Goal: Task Accomplishment & Management: Complete application form

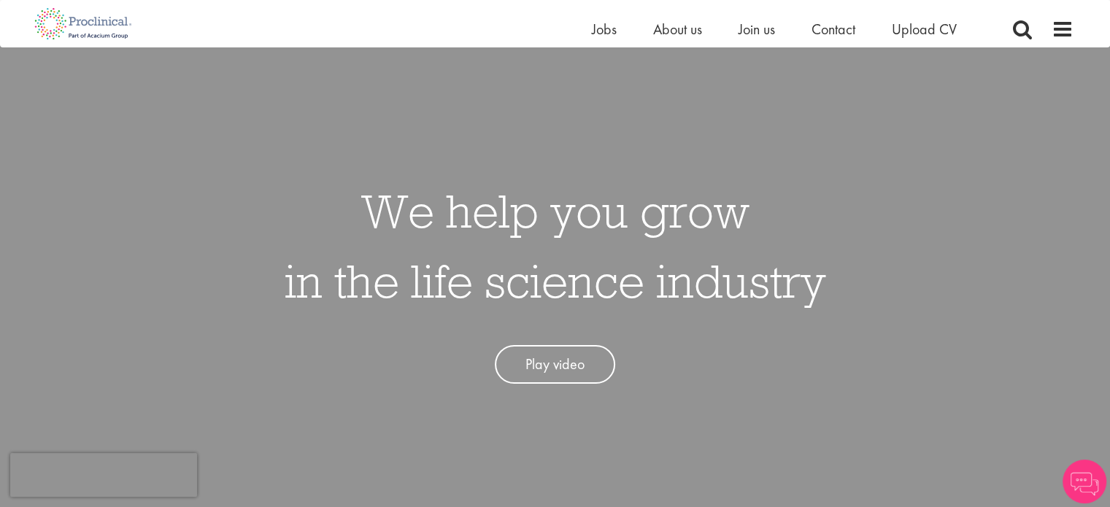
scroll to position [85, 0]
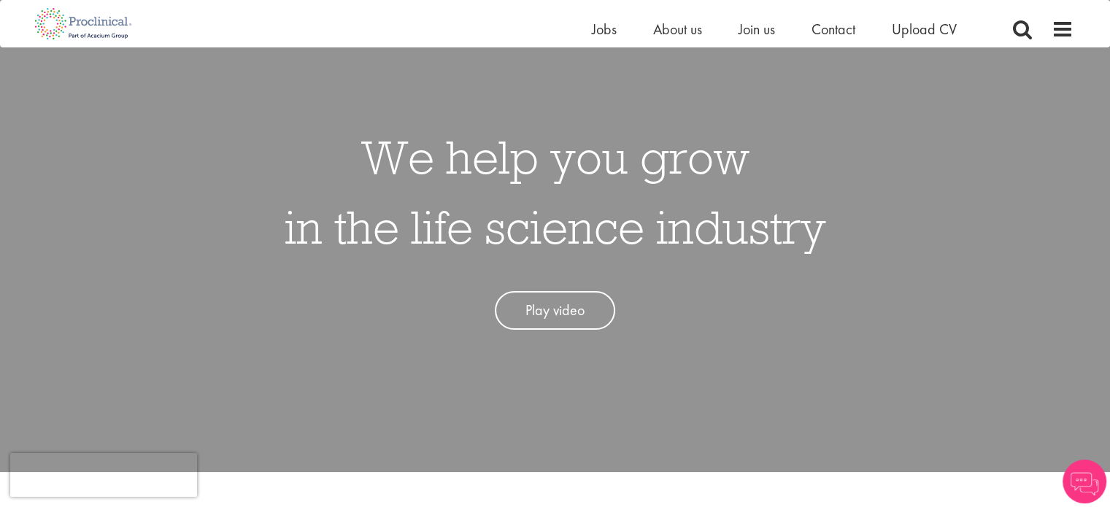
drag, startPoint x: 843, startPoint y: 255, endPoint x: 806, endPoint y: 297, distance: 55.3
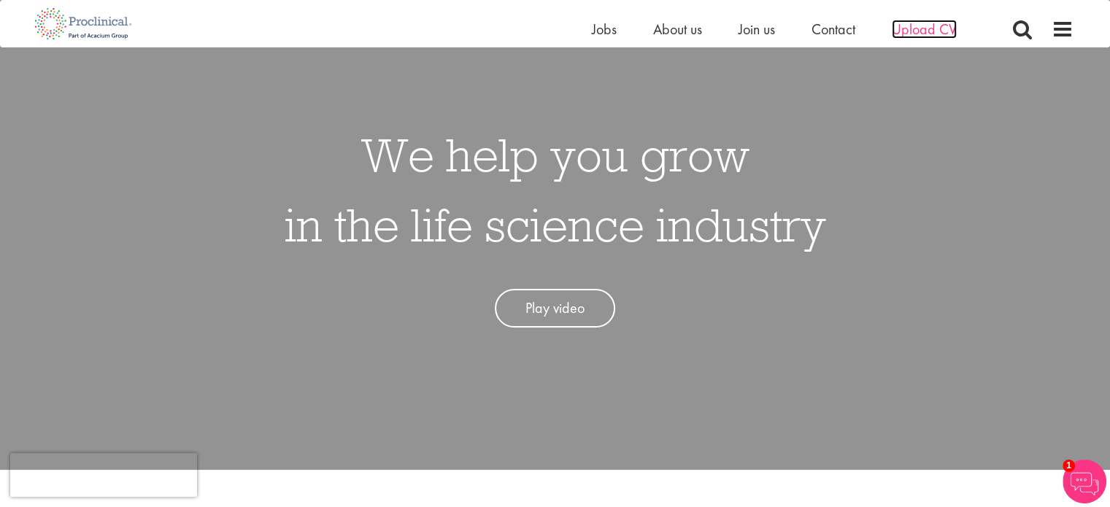
click at [917, 33] on span "Upload CV" at bounding box center [924, 29] width 65 height 19
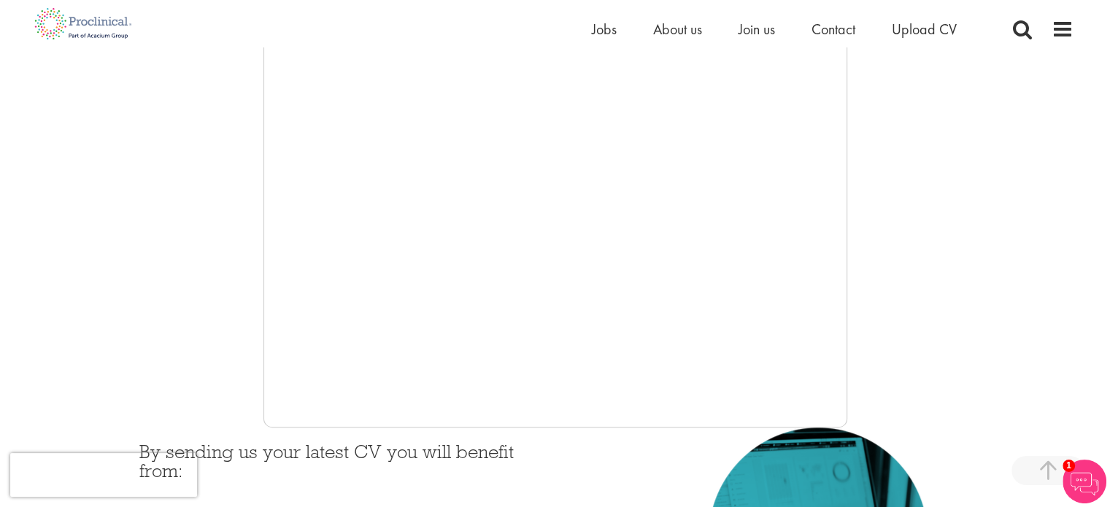
drag, startPoint x: 184, startPoint y: 255, endPoint x: 196, endPoint y: 306, distance: 52.4
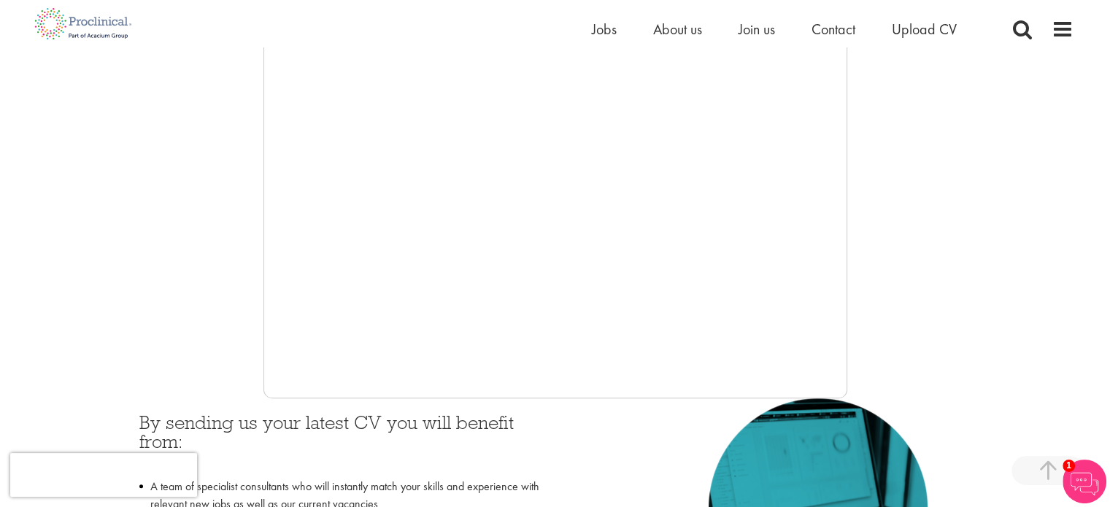
drag, startPoint x: 974, startPoint y: 215, endPoint x: 914, endPoint y: 282, distance: 90.4
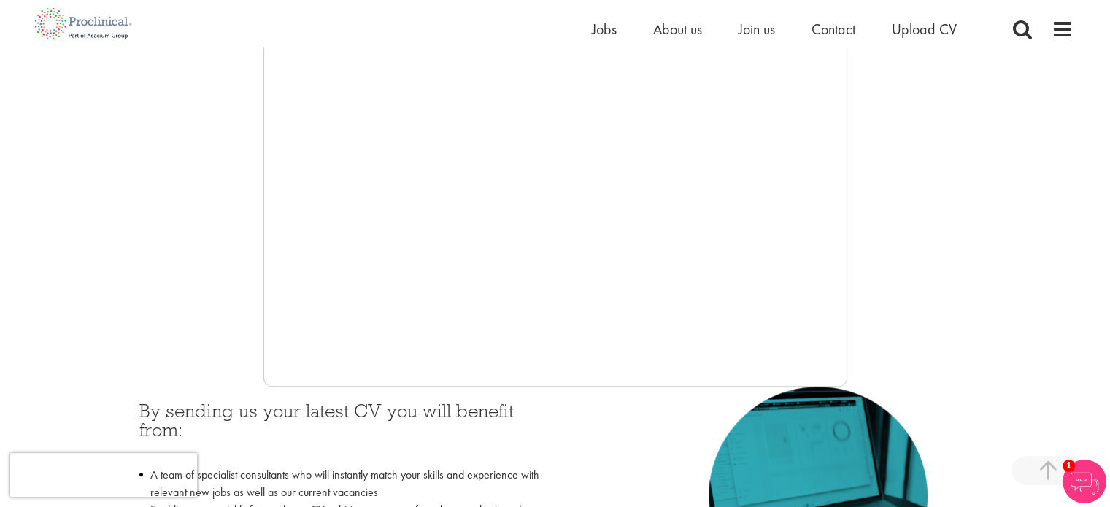
click at [930, 26] on span "Upload CV" at bounding box center [924, 29] width 65 height 19
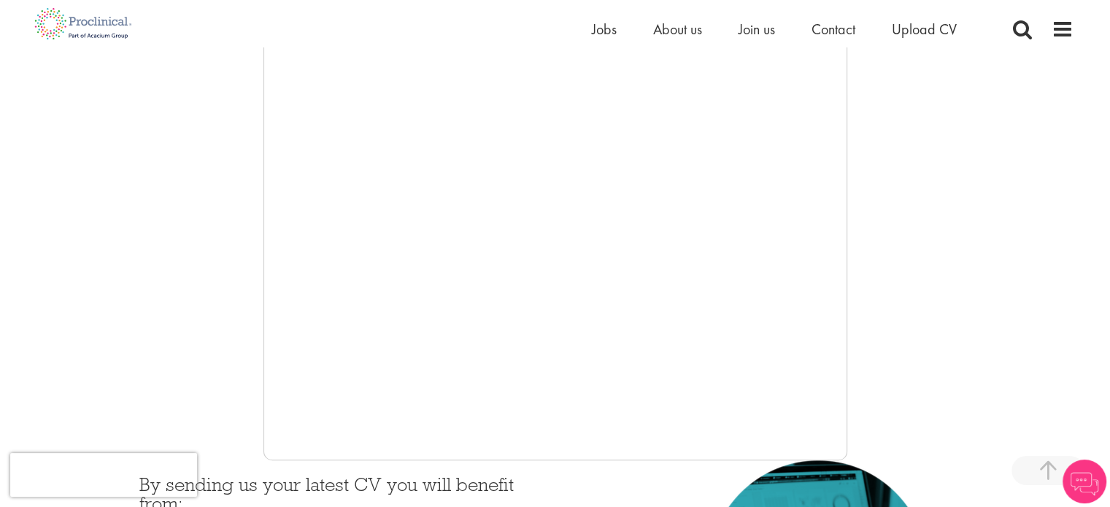
scroll to position [199, 0]
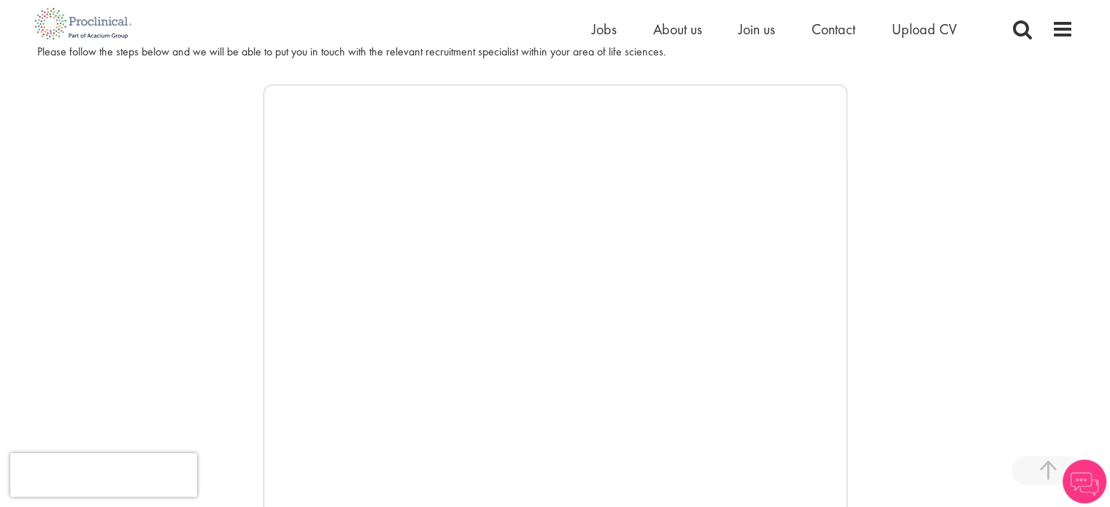
drag, startPoint x: 204, startPoint y: 244, endPoint x: 249, endPoint y: 163, distance: 92.4
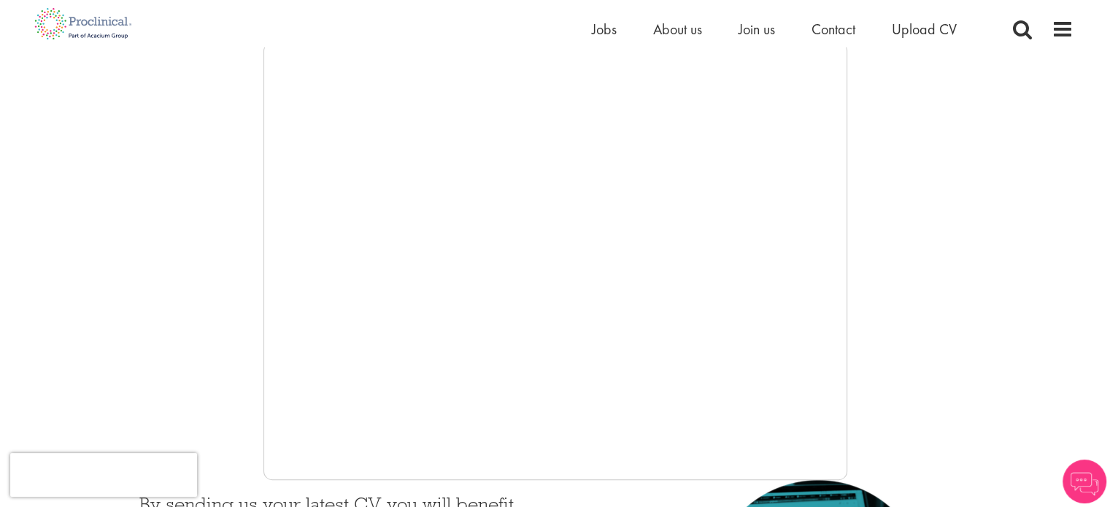
drag, startPoint x: 241, startPoint y: 166, endPoint x: 255, endPoint y: 288, distance: 122.7
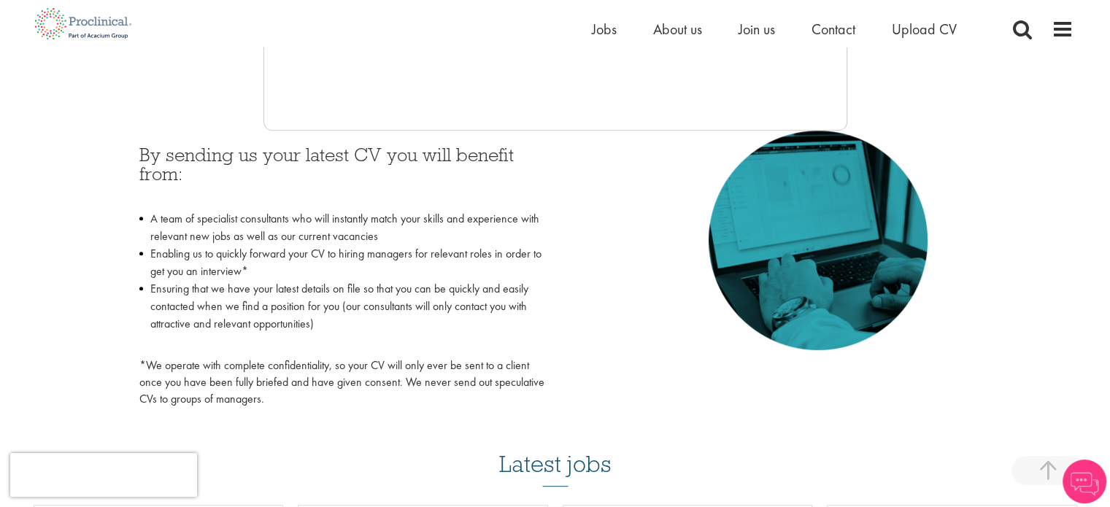
drag, startPoint x: 236, startPoint y: 224, endPoint x: 209, endPoint y: 260, distance: 44.4
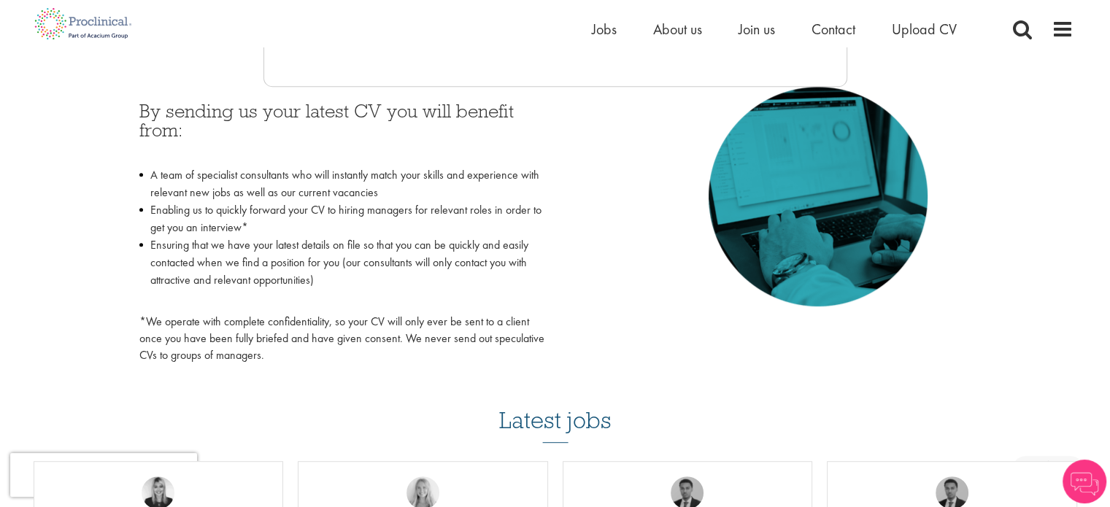
drag, startPoint x: 210, startPoint y: 304, endPoint x: 215, endPoint y: 277, distance: 28.2
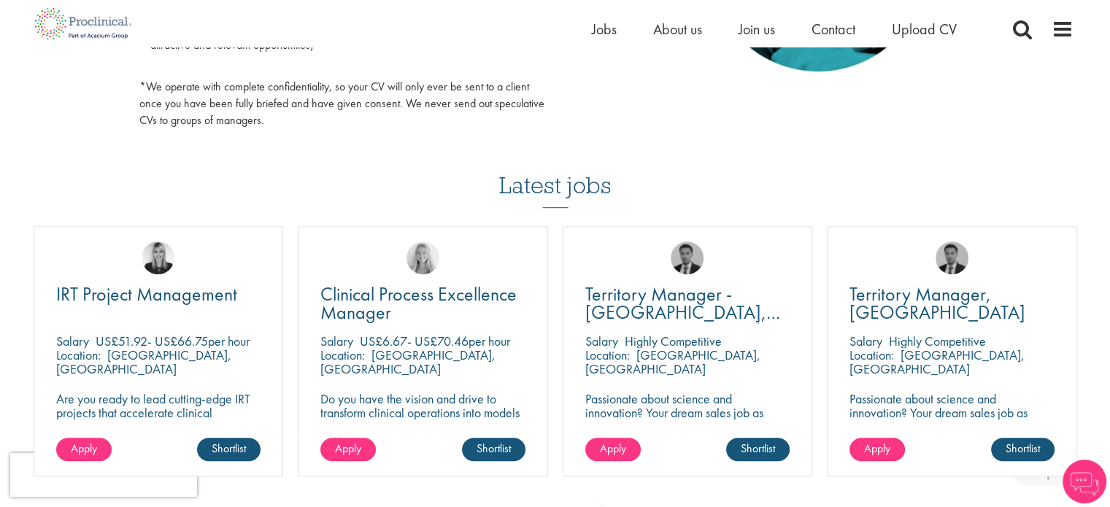
drag, startPoint x: 245, startPoint y: 309, endPoint x: 236, endPoint y: 293, distance: 17.7
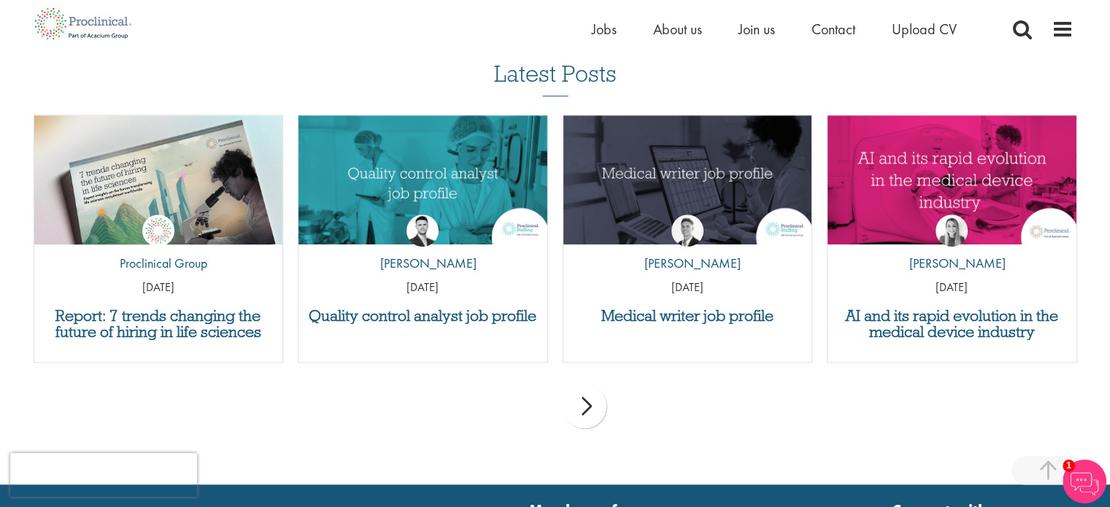
drag, startPoint x: 257, startPoint y: 171, endPoint x: 271, endPoint y: 263, distance: 92.4
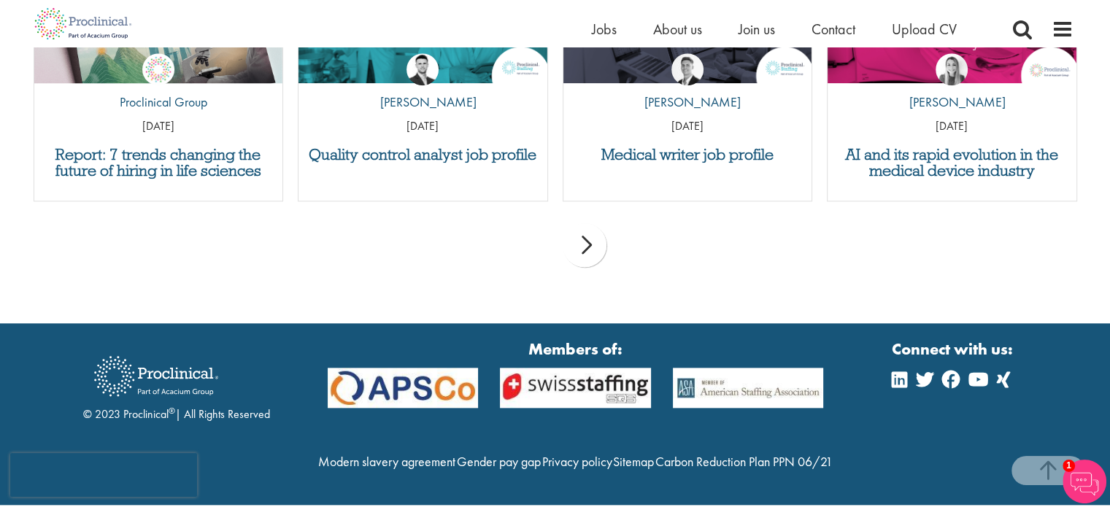
scroll to position [1621, 0]
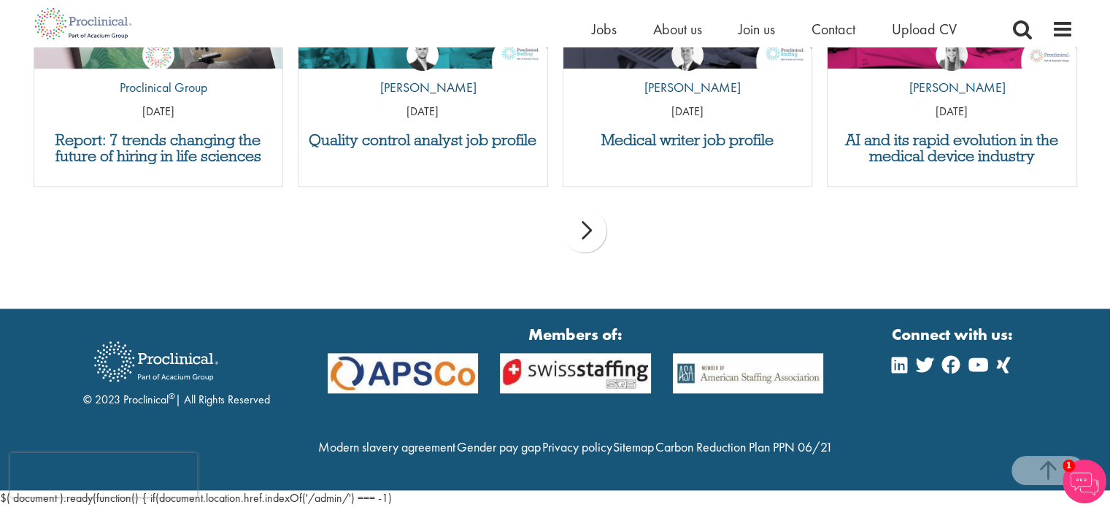
drag, startPoint x: 423, startPoint y: 425, endPoint x: 420, endPoint y: 504, distance: 79.6
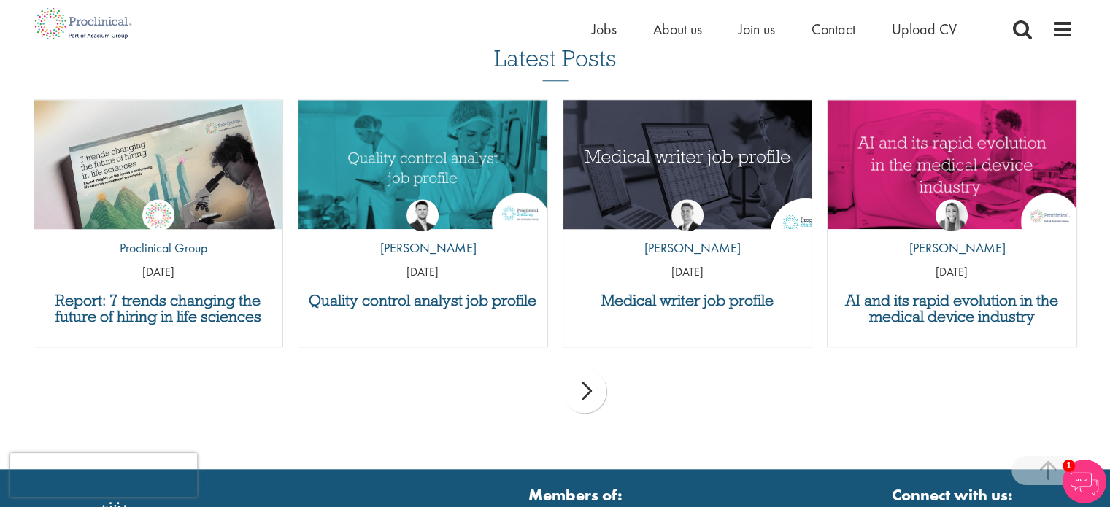
drag, startPoint x: 656, startPoint y: 189, endPoint x: 675, endPoint y: 177, distance: 22.3
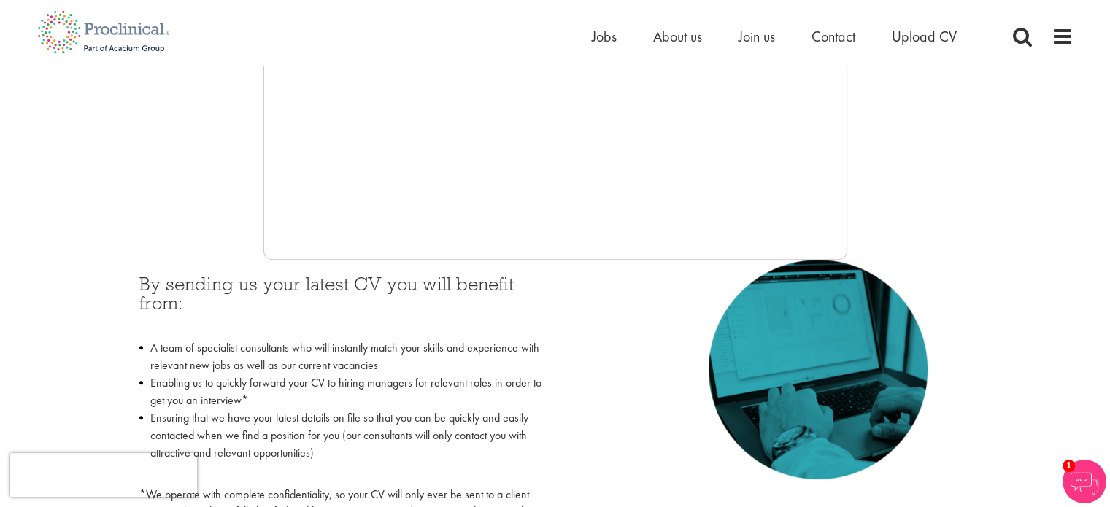
scroll to position [0, 0]
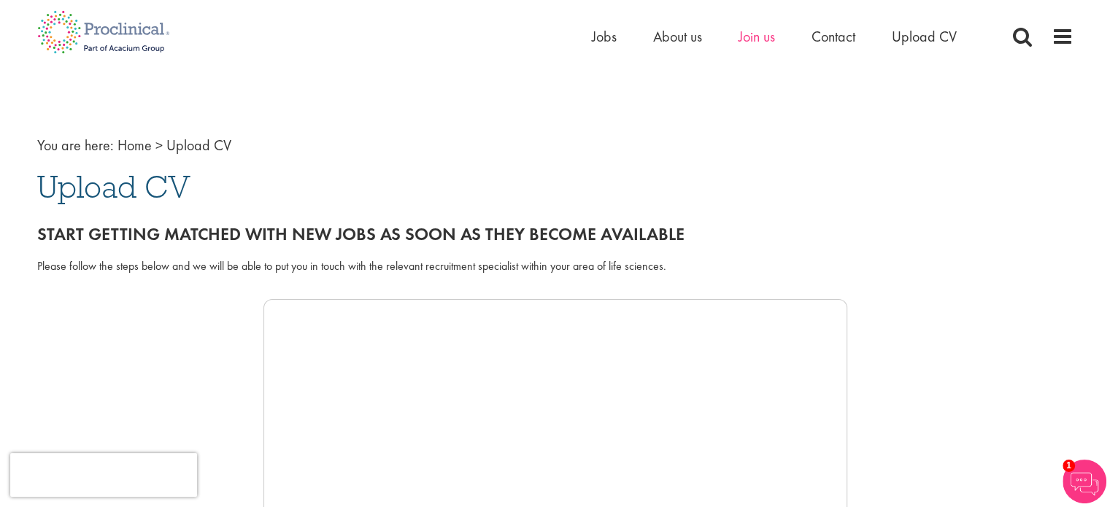
drag, startPoint x: 736, startPoint y: 206, endPoint x: 764, endPoint y: 45, distance: 163.0
